Goal: Task Accomplishment & Management: Manage account settings

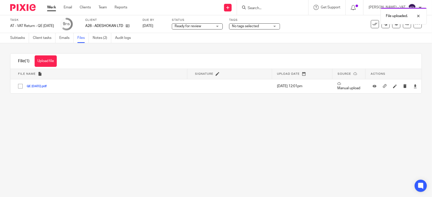
click at [170, 136] on main "Task AT - VAT Return - QE 31-08-2025 Save AT - VAT Return - QE 31-08-2025 9 /15…" at bounding box center [216, 98] width 432 height 197
click at [11, 38] on link "Subtasks" at bounding box center [19, 38] width 19 height 10
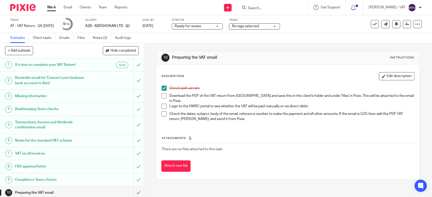
click at [161, 97] on span at bounding box center [163, 95] width 5 height 5
click at [383, 73] on button "Edit description" at bounding box center [397, 76] width 36 height 8
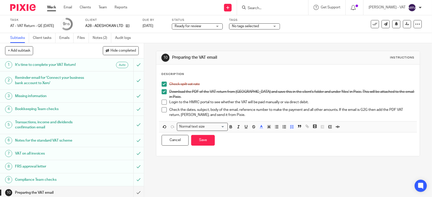
click at [307, 100] on p "Login to the HMRC portal to see whether the VAT will be paid manually or via di…" at bounding box center [291, 102] width 245 height 5
click at [201, 138] on button "Save" at bounding box center [203, 140] width 24 height 11
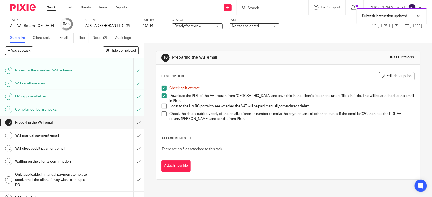
scroll to position [79, 0]
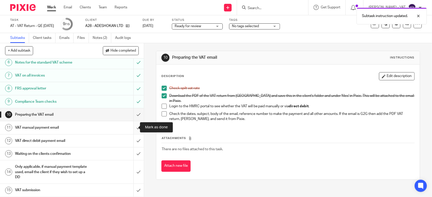
click at [131, 127] on input "submit" at bounding box center [72, 127] width 144 height 13
click at [82, 140] on h1 "VAT direct debit payment email" at bounding box center [53, 141] width 76 height 8
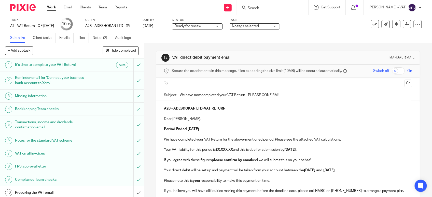
click at [233, 151] on strong "£X,XXX.XX" at bounding box center [223, 150] width 17 height 4
paste div
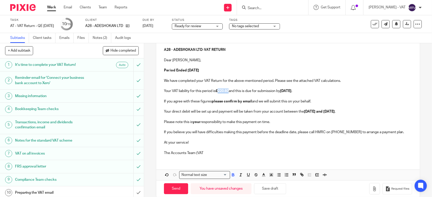
scroll to position [67, 0]
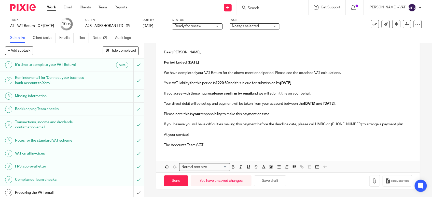
click at [217, 146] on p "The Accounts Team (VAT" at bounding box center [288, 145] width 248 height 5
click at [265, 182] on button "Save draft" at bounding box center [270, 180] width 32 height 11
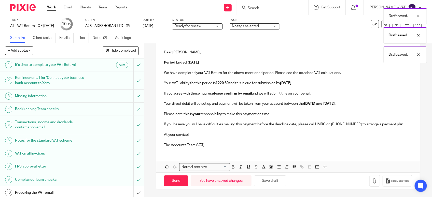
click at [238, 141] on p at bounding box center [288, 139] width 248 height 5
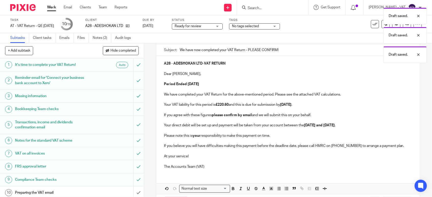
scroll to position [36, 0]
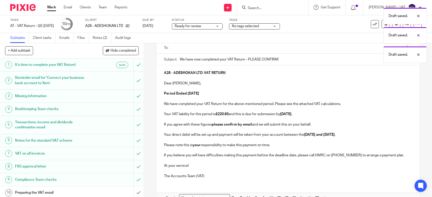
click at [182, 83] on p "Dear Ann," at bounding box center [288, 83] width 248 height 5
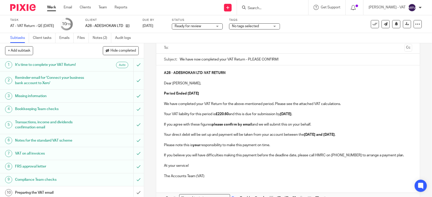
click at [221, 95] on p "Period Ended 31st August 2025" at bounding box center [288, 93] width 248 height 5
click at [281, 105] on p "We have completed your VAT Return for the above-mentioned period. Please see th…" at bounding box center [288, 103] width 248 height 5
click at [330, 110] on p at bounding box center [288, 109] width 248 height 5
click at [316, 115] on p "Your VAT liability for this period is £220.60 and this is due for submission by…" at bounding box center [288, 114] width 248 height 5
click at [313, 124] on p "If you agree with these figures please confirm by email and we will submit this…" at bounding box center [288, 124] width 248 height 5
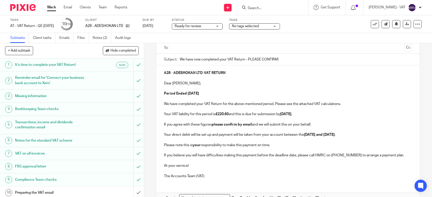
click at [198, 134] on p "Your direct debit will be set up and payment will be taken from your account be…" at bounding box center [288, 134] width 248 height 5
click at [356, 139] on p at bounding box center [288, 140] width 248 height 5
click at [279, 144] on p "Please note this is your responsibility to make this payment on time." at bounding box center [288, 145] width 248 height 5
click at [405, 157] on div "A28 - ADESHOKAN LTD - VAT RETURN Dear Ann, Period Ended 31st August 2025 We hav…" at bounding box center [287, 123] width 263 height 117
click at [210, 173] on p at bounding box center [288, 170] width 248 height 5
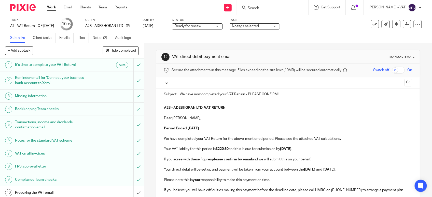
scroll to position [0, 0]
click at [240, 126] on p at bounding box center [288, 124] width 248 height 5
click at [178, 119] on p "Dear Ann," at bounding box center [288, 118] width 248 height 5
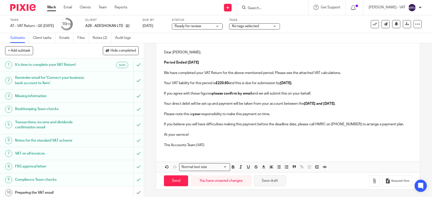
click at [268, 179] on button "Save draft" at bounding box center [270, 180] width 32 height 11
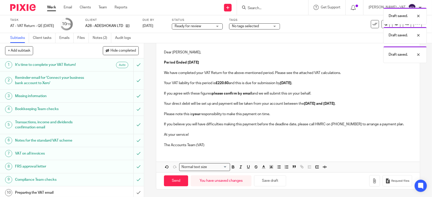
click at [228, 153] on div "A28 - ADESHOKAN LTD - VAT RETURN Dear Ann Akin, Period Ended 31st August 2025 W…" at bounding box center [287, 103] width 263 height 138
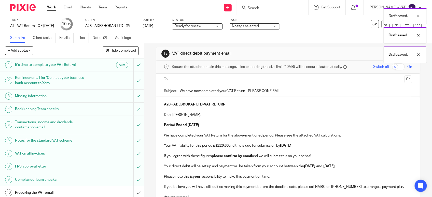
scroll to position [0, 0]
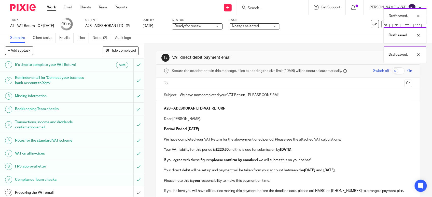
click at [228, 125] on p at bounding box center [288, 124] width 248 height 5
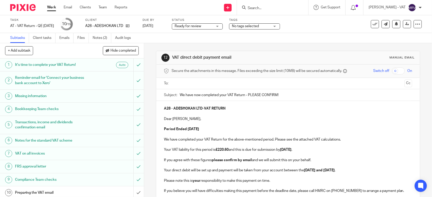
click at [227, 125] on p at bounding box center [288, 124] width 248 height 5
click at [203, 83] on input "text" at bounding box center [287, 84] width 229 height 6
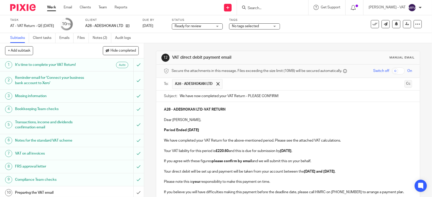
click at [404, 83] on button "Cc" at bounding box center [408, 84] width 8 height 8
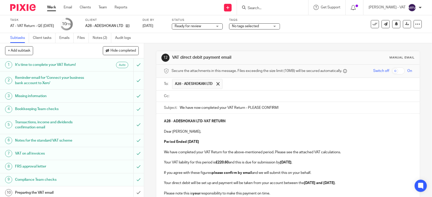
click at [186, 97] on input "text" at bounding box center [291, 96] width 237 height 6
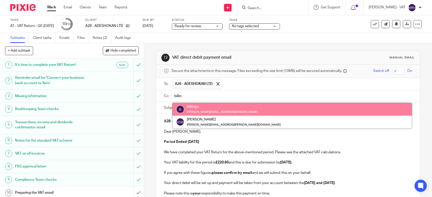
type input "billin"
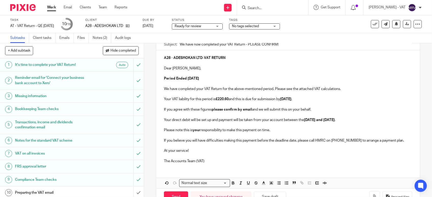
scroll to position [82, 0]
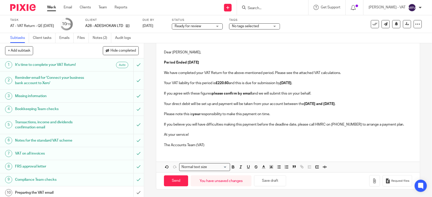
click at [226, 144] on p "The Accounts Team (VAT)" at bounding box center [288, 145] width 248 height 5
click at [271, 117] on p at bounding box center [288, 119] width 248 height 5
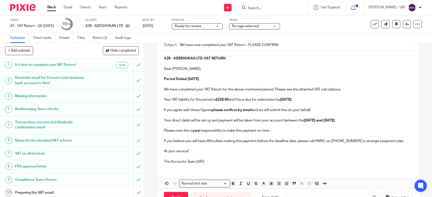
scroll to position [50, 0]
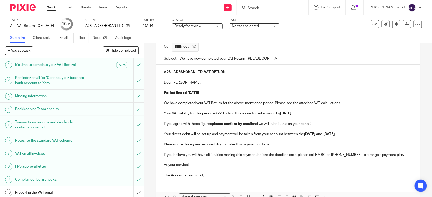
click at [241, 95] on p "Period Ended 31st August 2025" at bounding box center [288, 92] width 248 height 5
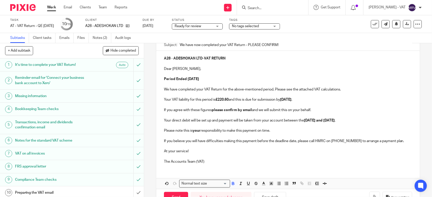
scroll to position [82, 0]
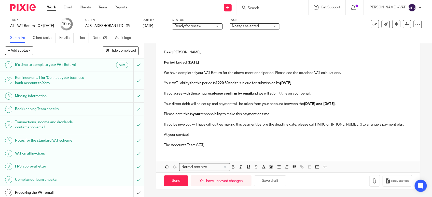
click at [229, 132] on p "At your service!" at bounding box center [288, 134] width 248 height 5
click at [268, 183] on button "Save draft" at bounding box center [270, 180] width 32 height 11
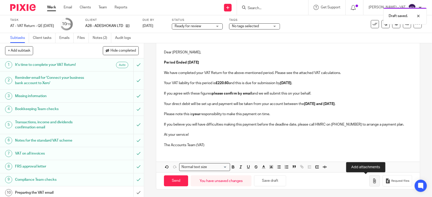
click at [369, 183] on button "button" at bounding box center [374, 180] width 11 height 11
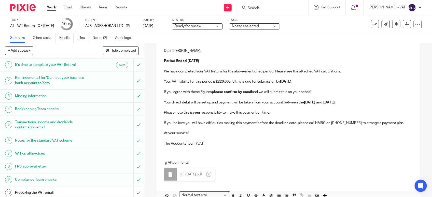
click at [210, 143] on p "The Accounts Team (VAT)" at bounding box center [288, 143] width 248 height 5
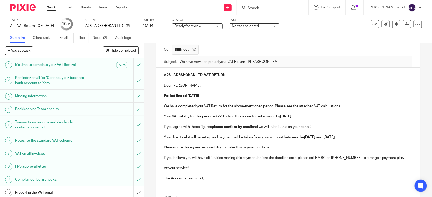
scroll to position [18, 0]
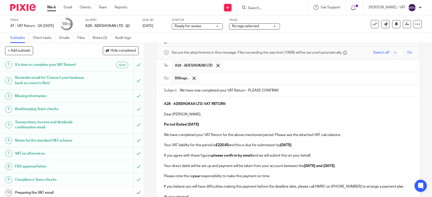
click at [215, 118] on p at bounding box center [288, 119] width 248 height 5
click at [198, 116] on p "Dear Ann Akin," at bounding box center [288, 114] width 248 height 5
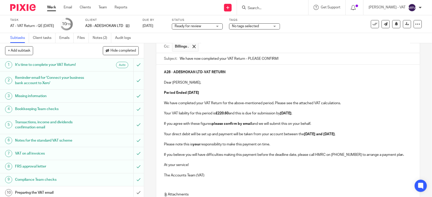
click at [215, 93] on p "Period Ended 31st August 2025" at bounding box center [288, 92] width 248 height 5
click at [324, 117] on p at bounding box center [288, 118] width 248 height 5
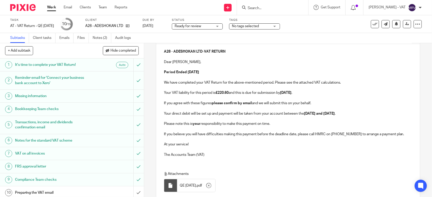
scroll to position [82, 0]
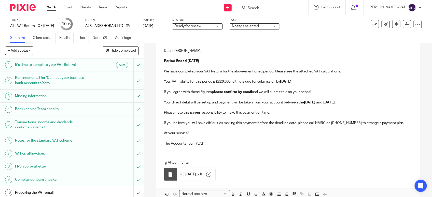
click at [290, 95] on p "If you agree with these figures please confirm by email and we will submit this…" at bounding box center [288, 92] width 248 height 5
click at [248, 102] on p "Your direct debit will be set up and payment will be taken from your account be…" at bounding box center [288, 102] width 248 height 5
click at [341, 105] on p "Your direct debit will be set up and payment will be taken from your account be…" at bounding box center [288, 102] width 248 height 5
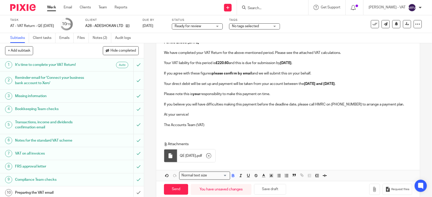
scroll to position [111, 0]
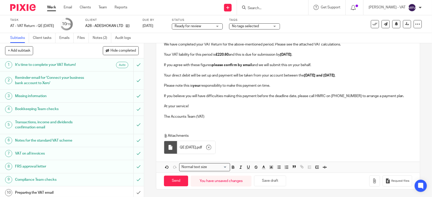
click at [270, 89] on p at bounding box center [288, 90] width 248 height 5
click at [195, 104] on p "At your service!" at bounding box center [288, 106] width 248 height 5
click at [206, 114] on p "The Accounts Team (VAT)" at bounding box center [288, 116] width 248 height 5
click at [277, 182] on button "Save draft" at bounding box center [270, 181] width 32 height 11
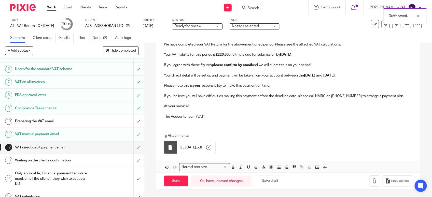
scroll to position [79, 0]
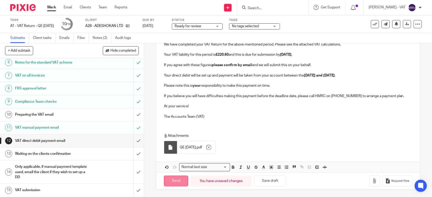
click at [168, 180] on input "Send" at bounding box center [176, 181] width 24 height 11
type input "Sent"
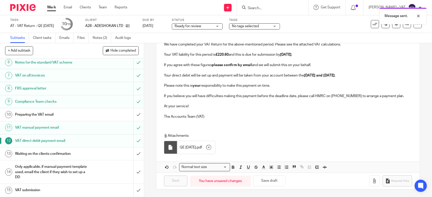
click at [77, 116] on h1 "Preparing the VAT email" at bounding box center [53, 115] width 76 height 8
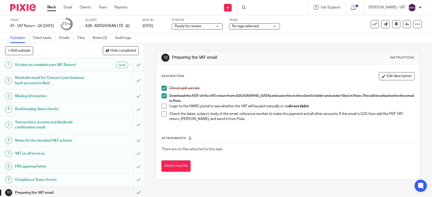
click at [162, 105] on span at bounding box center [163, 106] width 5 height 5
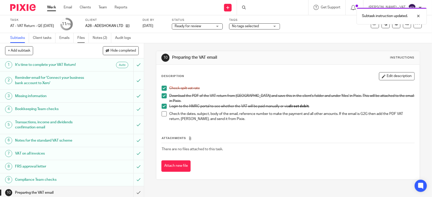
click at [82, 37] on link "Files" at bounding box center [82, 38] width 11 height 10
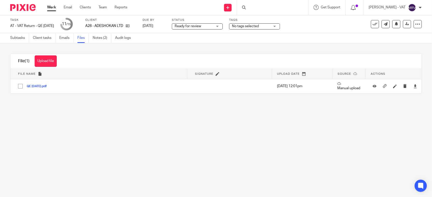
click at [101, 41] on link "Notes (2)" at bounding box center [102, 38] width 19 height 10
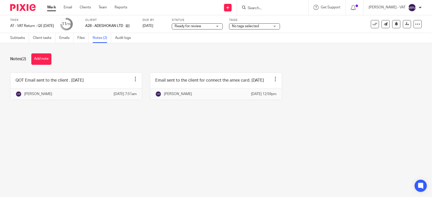
click at [40, 59] on button "Add note" at bounding box center [41, 58] width 20 height 11
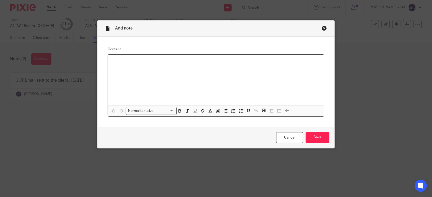
click at [142, 61] on p at bounding box center [216, 61] width 208 height 5
click at [321, 137] on input "Save" at bounding box center [317, 137] width 24 height 11
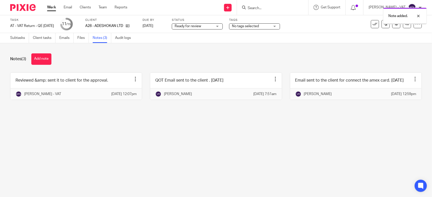
click at [275, 166] on main "Task AT - VAT Return - QE 31-08-2025 Save AT - VAT Return - QE 31-08-2025 11 /1…" at bounding box center [216, 98] width 432 height 197
click at [18, 41] on link "Subtasks" at bounding box center [19, 38] width 19 height 10
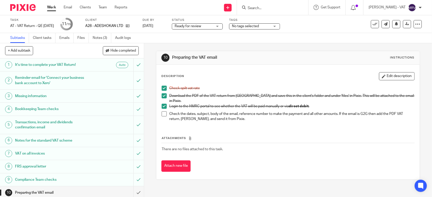
click at [162, 112] on span at bounding box center [163, 113] width 5 height 5
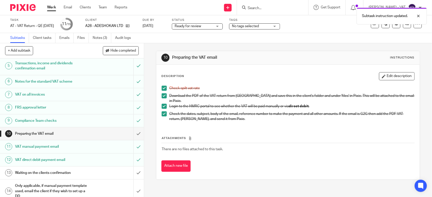
scroll to position [64, 0]
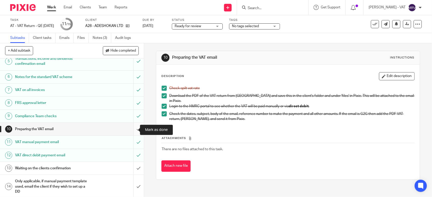
click at [134, 129] on input "submit" at bounding box center [72, 129] width 144 height 13
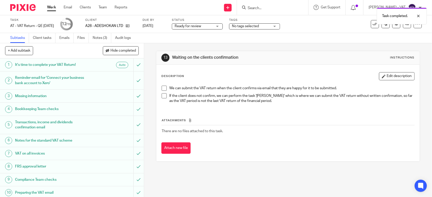
click at [209, 25] on span "Ready for review" at bounding box center [193, 26] width 38 height 5
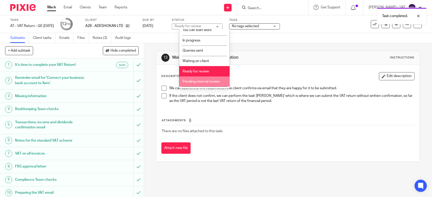
scroll to position [23, 0]
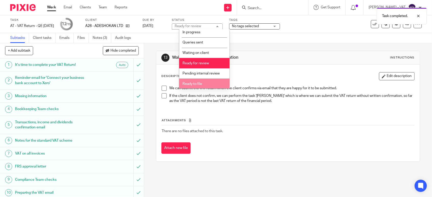
click at [208, 82] on li "Ready to file" at bounding box center [204, 84] width 50 height 10
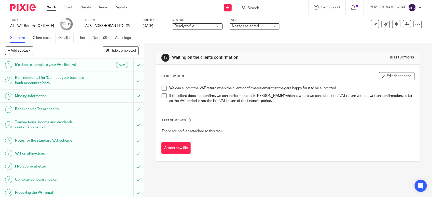
click at [234, 99] on p "If the client does not confirm, we can perform the task 'Eddie Murphy' which is…" at bounding box center [291, 98] width 245 height 10
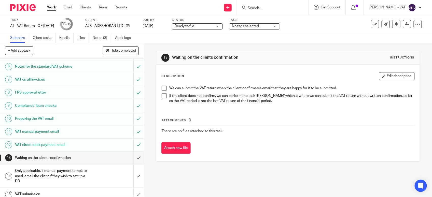
scroll to position [79, 0]
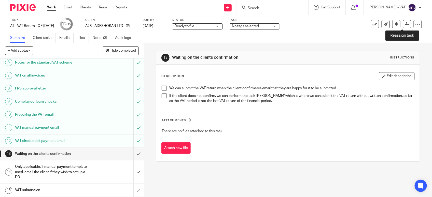
drag, startPoint x: 402, startPoint y: 26, endPoint x: 353, endPoint y: 37, distance: 49.5
click at [403, 26] on link at bounding box center [407, 24] width 8 height 8
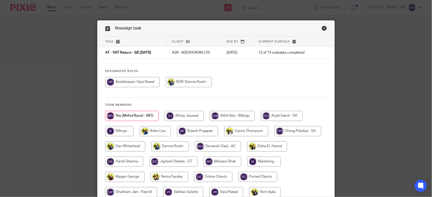
click at [233, 69] on div "Task Client Due by Current subtask AT - VAT Return - QE [DATE] A28 - ADESHOKAN …" at bounding box center [215, 120] width 237 height 166
click at [125, 130] on input "radio" at bounding box center [119, 131] width 28 height 10
radio input "true"
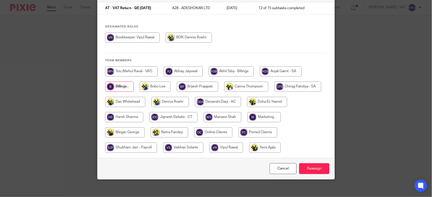
scroll to position [48, 0]
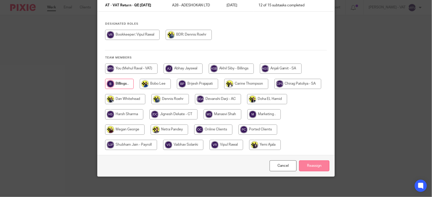
click at [321, 167] on input "Reassign" at bounding box center [314, 165] width 30 height 11
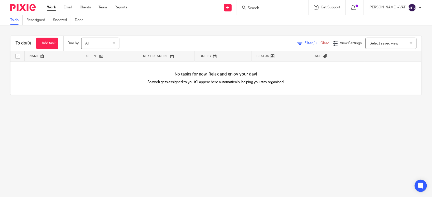
click at [75, 120] on main "To do Reassigned Snoozed Done To do (0) + Add task Due by All All [DATE] [DATE]…" at bounding box center [216, 98] width 432 height 197
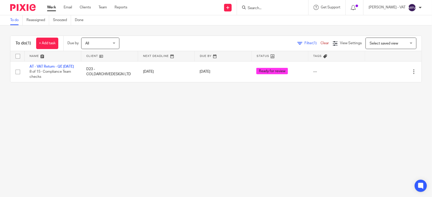
click at [111, 131] on main "To do Reassigned Snoozed Done To do (1) + Add task Due by All All [DATE] [DATE]…" at bounding box center [216, 98] width 432 height 197
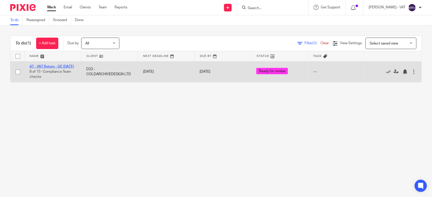
click at [52, 65] on link "AT - VAT Return - QE [DATE]" at bounding box center [51, 67] width 44 height 4
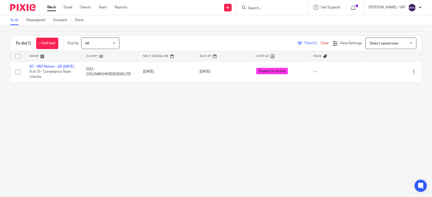
click at [166, 117] on main "To do Reassigned Snoozed Done To do (1) + Add task Due by All All Today Tomorro…" at bounding box center [216, 98] width 432 height 197
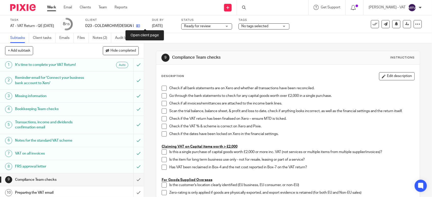
click at [140, 27] on icon at bounding box center [138, 26] width 4 height 4
click at [66, 36] on link "Emails" at bounding box center [66, 38] width 14 height 10
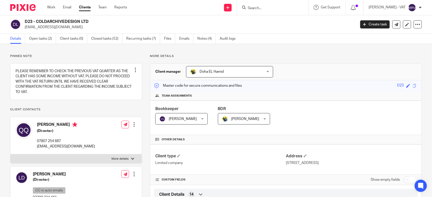
drag, startPoint x: 36, startPoint y: 22, endPoint x: 96, endPoint y: 22, distance: 59.8
click at [96, 22] on h2 "D23 - COLDARCHIVEDESIGN LTD" at bounding box center [156, 21] width 262 height 5
copy h2 "COLDARCHIVEDESIGN LTD"
click at [36, 22] on h2 "D23 - COLDARCHIVEDESIGN LTD" at bounding box center [156, 21] width 262 height 5
drag, startPoint x: 36, startPoint y: 22, endPoint x: 95, endPoint y: 23, distance: 59.0
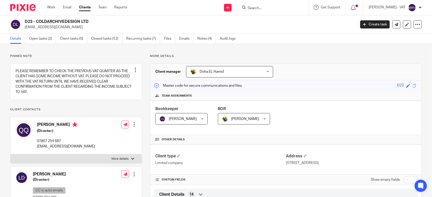
click at [95, 23] on h2 "D23 - COLDARCHIVEDESIGN LTD" at bounding box center [156, 21] width 262 height 5
copy h2 "COLDARCHIVEDESIGN LTD"
click at [229, 160] on div "Client type Limited company" at bounding box center [220, 160] width 130 height 12
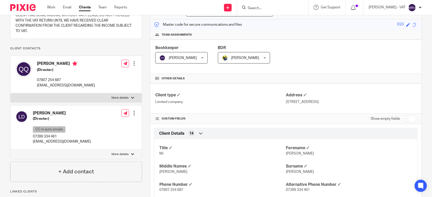
scroll to position [64, 0]
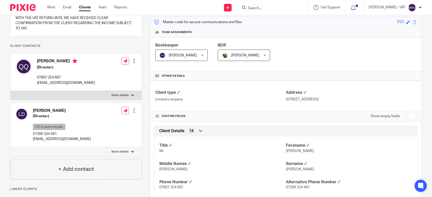
click at [262, 9] on input "Search" at bounding box center [270, 8] width 46 height 5
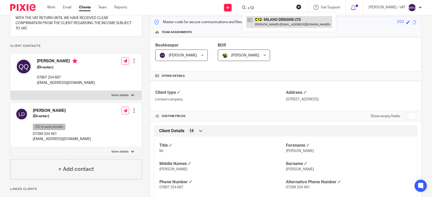
type input "c12"
click at [274, 17] on link at bounding box center [289, 22] width 86 height 12
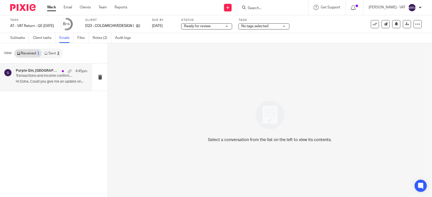
click at [39, 75] on p "Transactions and income confirmation required to complete your VAT Return" at bounding box center [44, 76] width 57 height 4
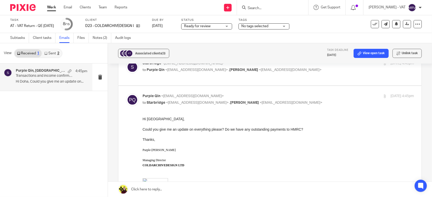
scroll to position [64, 0]
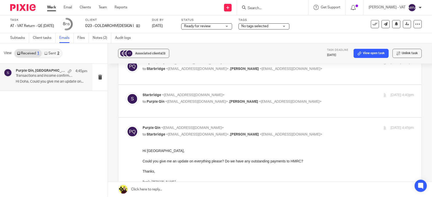
click at [181, 110] on label at bounding box center [269, 101] width 303 height 32
click at [126, 93] on input "checkbox" at bounding box center [126, 92] width 0 height 0
checkbox input "true"
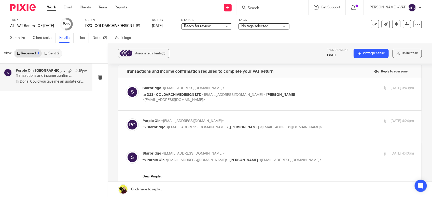
scroll to position [0, 0]
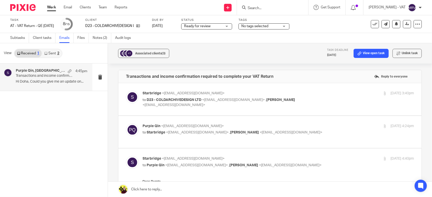
click at [198, 134] on span "<info@starbridge.uk>" at bounding box center [197, 133] width 63 height 4
checkbox input "true"
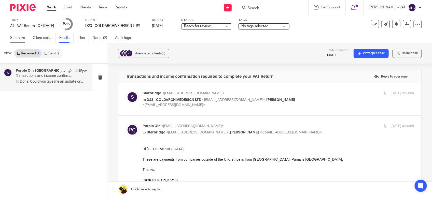
click at [16, 38] on link "Subtasks" at bounding box center [19, 38] width 19 height 10
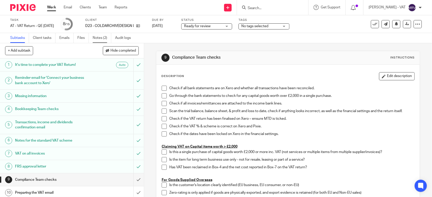
click at [104, 39] on link "Notes (2)" at bounding box center [102, 38] width 19 height 10
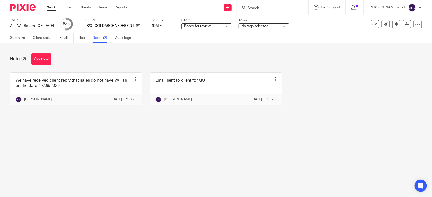
click at [212, 132] on main "Task AT - VAT Return - QE 31-08-2025 Save AT - VAT Return - QE 31-08-2025 8 /15…" at bounding box center [216, 98] width 432 height 197
click at [207, 136] on main "Task AT - VAT Return - QE 31-08-2025 Save AT - VAT Return - QE 31-08-2025 8 /15…" at bounding box center [216, 98] width 432 height 197
click at [14, 38] on link "Subtasks" at bounding box center [19, 38] width 19 height 10
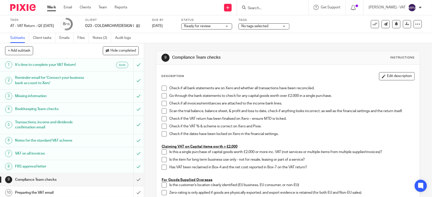
click at [161, 87] on span at bounding box center [163, 88] width 5 height 5
click at [105, 41] on link "Notes (2)" at bounding box center [102, 38] width 19 height 10
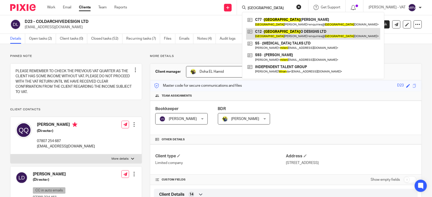
type input "milan"
click at [288, 33] on link at bounding box center [313, 34] width 134 height 12
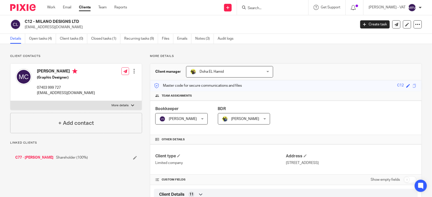
drag, startPoint x: 35, startPoint y: 21, endPoint x: 83, endPoint y: 23, distance: 48.9
click at [83, 23] on h2 "C12 - MILANO DESIGNS LTD" at bounding box center [156, 21] width 262 height 5
copy h2 "MILANO DESIGNS LTD"
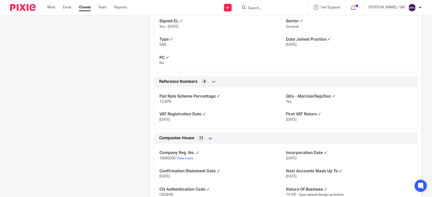
scroll to position [350, 0]
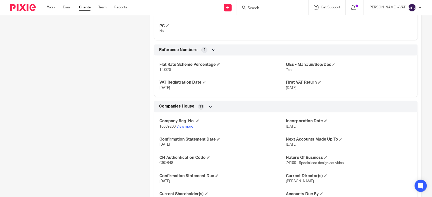
click at [189, 128] on link "View more" at bounding box center [184, 127] width 17 height 4
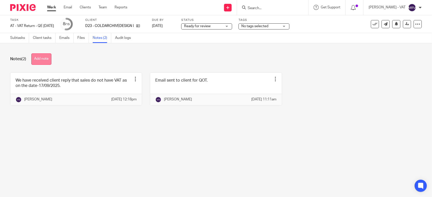
click at [48, 59] on button "Add note" at bounding box center [41, 58] width 20 height 11
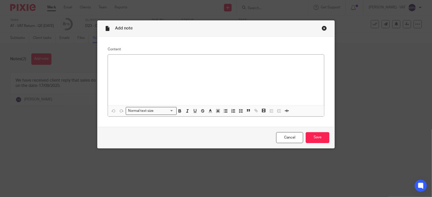
click at [179, 69] on div at bounding box center [216, 80] width 216 height 51
paste div
click at [317, 142] on input "Save" at bounding box center [317, 137] width 24 height 11
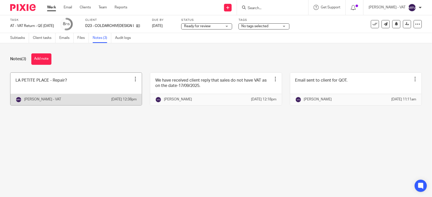
click at [133, 80] on div at bounding box center [135, 79] width 5 height 5
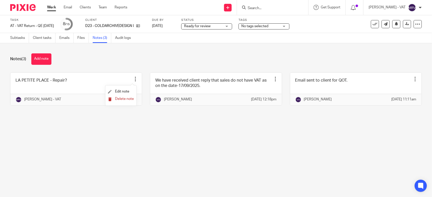
click at [125, 98] on span "Delete note" at bounding box center [124, 99] width 19 height 4
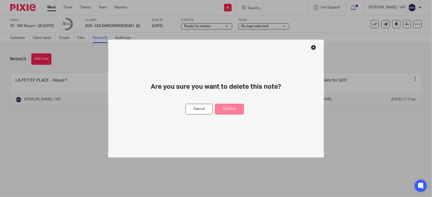
click at [227, 111] on button "Confirm" at bounding box center [229, 109] width 29 height 11
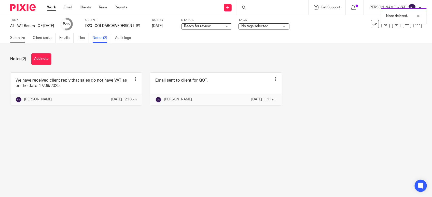
click at [16, 41] on link "Subtasks" at bounding box center [19, 38] width 19 height 10
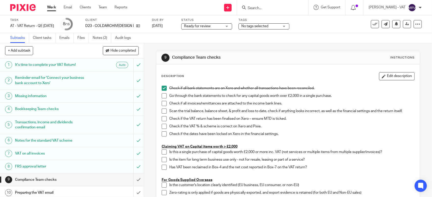
click at [161, 96] on span at bounding box center [163, 95] width 5 height 5
click at [162, 105] on span at bounding box center [163, 103] width 5 height 5
click at [104, 36] on link "Notes (2)" at bounding box center [102, 38] width 19 height 10
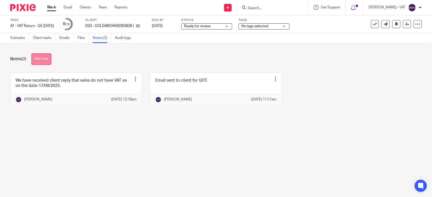
click at [43, 61] on button "Add note" at bounding box center [41, 58] width 20 height 11
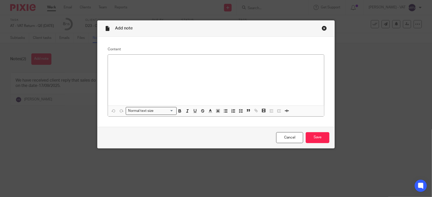
drag, startPoint x: 322, startPoint y: 29, endPoint x: 312, endPoint y: 29, distance: 9.9
click at [322, 29] on div "Close this dialog window" at bounding box center [323, 28] width 5 height 5
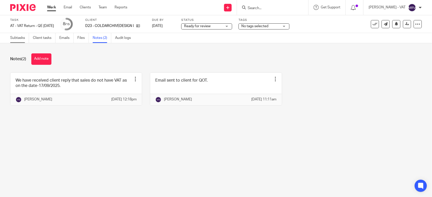
click at [10, 38] on link "Subtasks" at bounding box center [19, 38] width 19 height 10
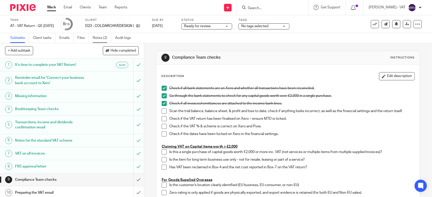
click at [98, 40] on link "Notes (2)" at bounding box center [102, 38] width 19 height 10
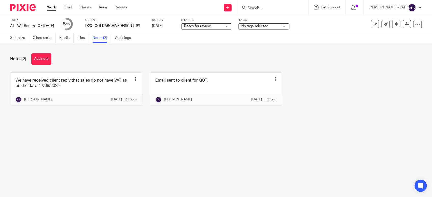
drag, startPoint x: 47, startPoint y: 62, endPoint x: 76, endPoint y: 65, distance: 28.6
click at [47, 62] on button "Add note" at bounding box center [41, 58] width 20 height 11
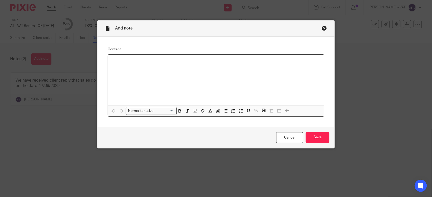
click at [137, 79] on div at bounding box center [216, 80] width 216 height 51
paste div
click at [186, 60] on p "LA PETITE PLACE - repair & maintenance?" at bounding box center [216, 61] width 208 height 5
click at [316, 141] on input "Save" at bounding box center [317, 137] width 24 height 11
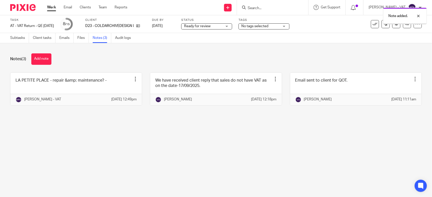
click at [94, 85] on link at bounding box center [75, 89] width 131 height 33
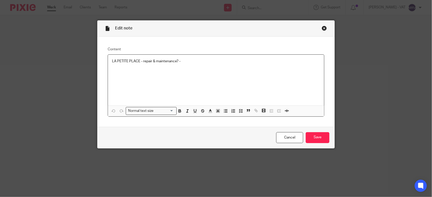
click at [109, 61] on div "LA PETITE PLACE - repair & maintenance? -" at bounding box center [216, 80] width 216 height 51
click at [239, 112] on icon "button" at bounding box center [240, 111] width 5 height 5
click at [112, 60] on p "LA PETITE PLACE - repair & maintenance? -" at bounding box center [216, 61] width 208 height 5
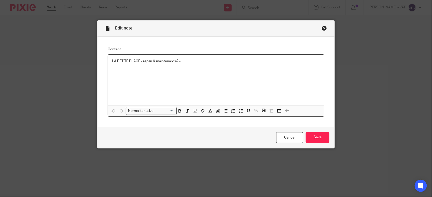
click at [108, 60] on div "LA PETITE PLACE - repair & maintenance? -" at bounding box center [216, 80] width 216 height 51
click at [238, 110] on icon "button" at bounding box center [240, 111] width 5 height 5
click at [202, 64] on div "LA PETITE PLACE - repair & maintenance? -" at bounding box center [220, 63] width 200 height 8
click at [315, 139] on input "Save" at bounding box center [317, 137] width 24 height 11
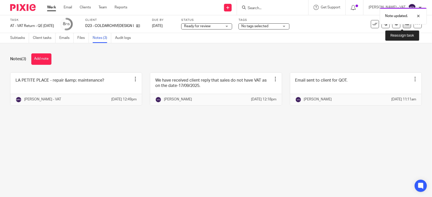
click at [403, 26] on link at bounding box center [407, 24] width 8 height 8
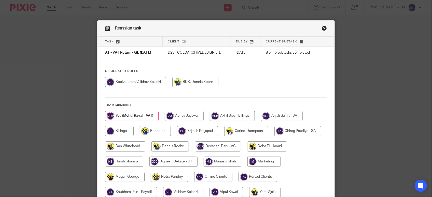
click at [143, 82] on input "radio" at bounding box center [135, 82] width 61 height 10
radio input "true"
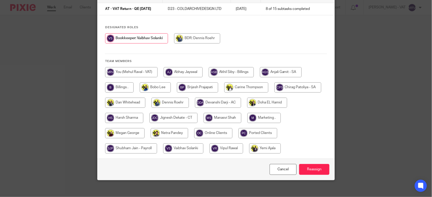
scroll to position [48, 0]
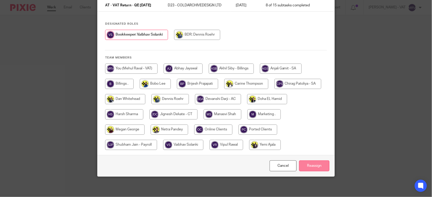
click at [315, 168] on input "Reassign" at bounding box center [314, 165] width 30 height 11
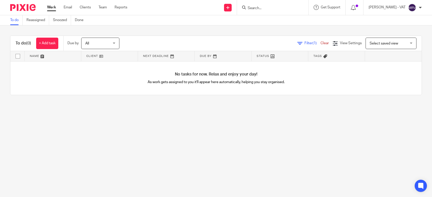
click at [167, 117] on main "To do Reassigned Snoozed Done To do (0) + Add task Due by All All [DATE] [DATE]…" at bounding box center [216, 98] width 432 height 197
click at [105, 106] on main "To do Reassigned Snoozed Done To do (0) + Add task Due by All All Today Tomorro…" at bounding box center [216, 98] width 432 height 197
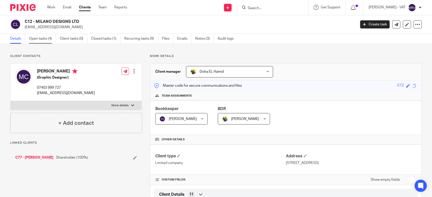
click at [51, 42] on link "Open tasks (4)" at bounding box center [42, 39] width 27 height 10
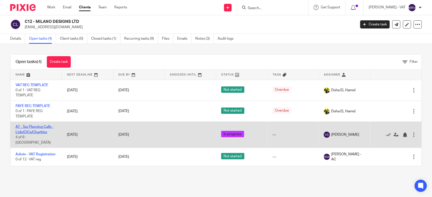
click at [36, 126] on link "AT - Tax Planning Calls - Ltds/CICs/Charities" at bounding box center [35, 129] width 38 height 9
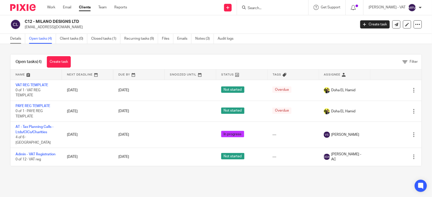
click at [18, 42] on link "Details" at bounding box center [17, 39] width 15 height 10
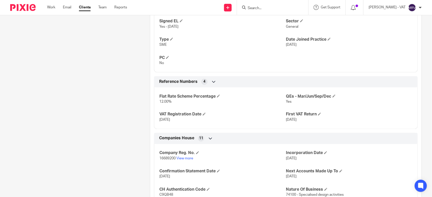
scroll to position [410, 0]
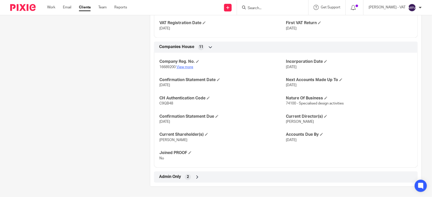
click at [186, 67] on link "View more" at bounding box center [184, 68] width 17 height 4
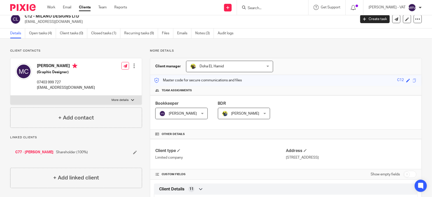
scroll to position [0, 0]
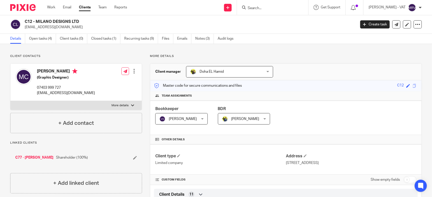
drag, startPoint x: 36, startPoint y: 21, endPoint x: 82, endPoint y: 19, distance: 46.3
click at [82, 19] on h2 "C12 - MILANO DESIGNS LTD" at bounding box center [156, 21] width 262 height 5
copy h2 "MILANO DESIGNS LTD"
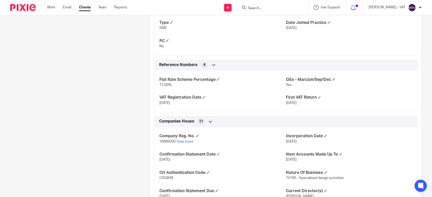
click at [233, 110] on div "Flat Rate Scheme Percentage 12.00% QEs - Mar/Jun/Sep/Dec Yes VAT Registration D…" at bounding box center [285, 90] width 263 height 46
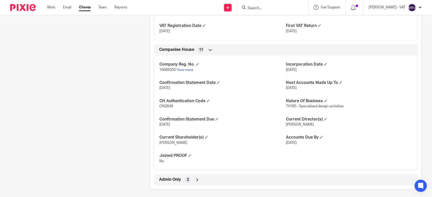
scroll to position [410, 0]
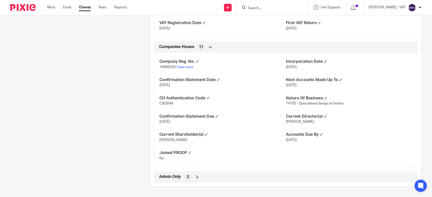
drag, startPoint x: 282, startPoint y: 66, endPoint x: 302, endPoint y: 67, distance: 20.4
click at [302, 67] on div "Company Reg. No. 16689200 View more Incorporation Date 2 Sep 2025 Confirmation …" at bounding box center [285, 108] width 263 height 119
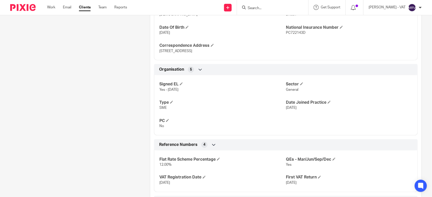
scroll to position [251, 0]
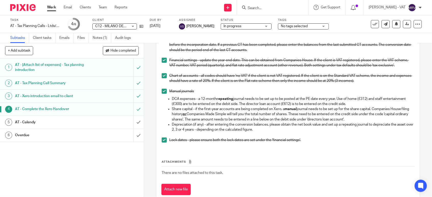
scroll to position [153, 0]
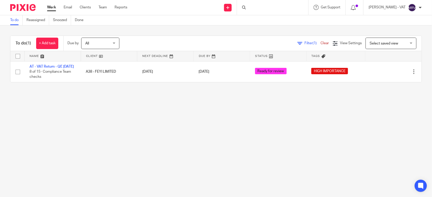
click at [115, 119] on main "To do Reassigned Snoozed Done To do (1) + Add task Due by All All Today Tomorro…" at bounding box center [216, 98] width 432 height 197
click at [85, 133] on main "To do Reassigned Snoozed Done To do (1) + Add task Due by All All Today Tomorro…" at bounding box center [216, 98] width 432 height 197
click at [135, 149] on main "To do Reassigned Snoozed Done To do (1) + Add task Due by All All Today Tomorro…" at bounding box center [216, 98] width 432 height 197
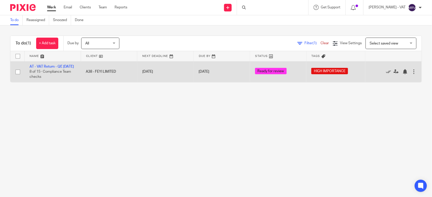
click at [38, 69] on td "AT - VAT Return - QE 31-08-2025 8 of 15 · Compliance Team checks" at bounding box center [52, 71] width 56 height 21
drag, startPoint x: 58, startPoint y: 68, endPoint x: 75, endPoint y: 63, distance: 17.4
click at [58, 68] on link "AT - VAT Return - QE 31-08-2025" at bounding box center [51, 67] width 44 height 4
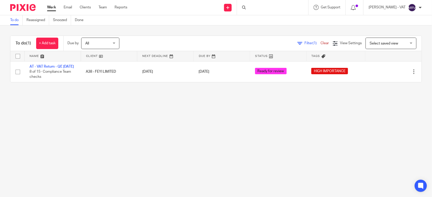
click at [125, 111] on main "To do Reassigned Snoozed Done To do (1) + Add task Due by All All Today Tomorro…" at bounding box center [216, 98] width 432 height 197
click at [120, 127] on main "To do Reassigned Snoozed Done To do (1) + Add task Due by All All Today Tomorro…" at bounding box center [216, 98] width 432 height 197
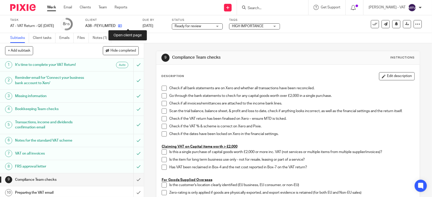
click at [122, 27] on icon at bounding box center [120, 26] width 4 height 4
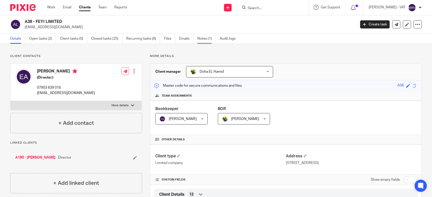
click at [208, 40] on link "Notes (1)" at bounding box center [206, 39] width 19 height 10
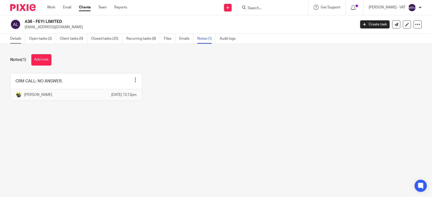
click at [20, 42] on link "Details" at bounding box center [17, 39] width 15 height 10
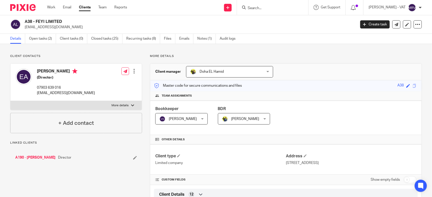
drag, startPoint x: 0, startPoint y: 0, endPoint x: 61, endPoint y: 22, distance: 64.5
click at [61, 22] on h2 "A38 - FEYI LIMITED" at bounding box center [156, 21] width 262 height 5
copy h2 "FEYI LIMITED"
click at [37, 24] on h2 "A38 - FEYI LIMITED" at bounding box center [156, 21] width 262 height 5
drag, startPoint x: 36, startPoint y: 22, endPoint x: 63, endPoint y: 21, distance: 27.0
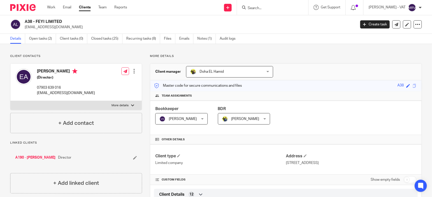
click at [63, 21] on h2 "A38 - FEYI LIMITED" at bounding box center [156, 21] width 262 height 5
copy h2 "FEYI LIMITED"
click at [210, 40] on link "Notes (1)" at bounding box center [206, 39] width 19 height 10
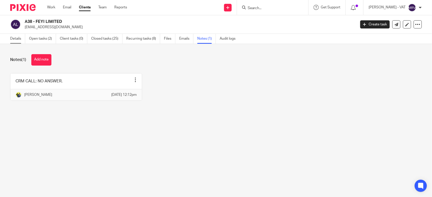
click at [10, 42] on link "Details" at bounding box center [17, 39] width 15 height 10
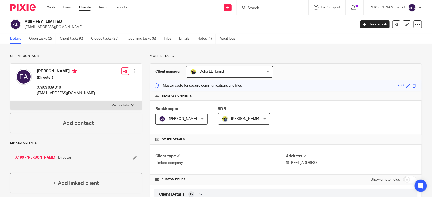
drag, startPoint x: 25, startPoint y: 20, endPoint x: 64, endPoint y: 20, distance: 39.7
click at [64, 20] on h2 "A38 - FEYI LIMITED" at bounding box center [156, 21] width 262 height 5
copy h2 "A38 - FEYI LIMITED"
